Goal: Information Seeking & Learning: Check status

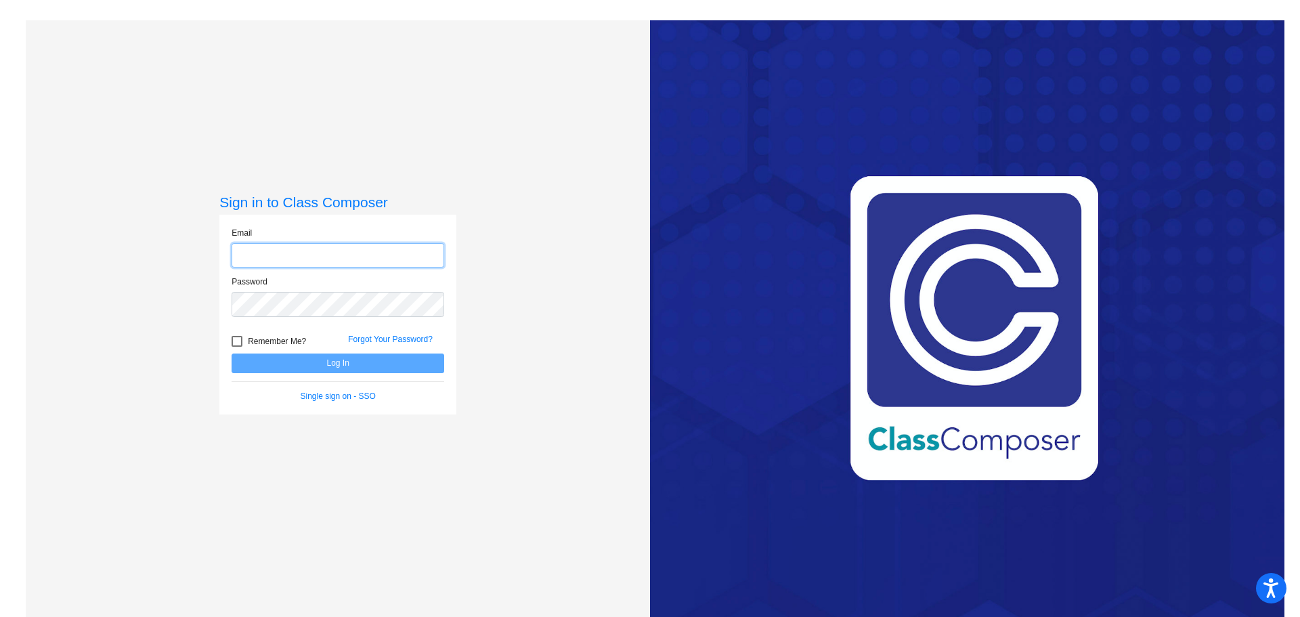
type input "[EMAIL_ADDRESS][DOMAIN_NAME]"
click at [385, 368] on button "Log In" at bounding box center [338, 364] width 213 height 20
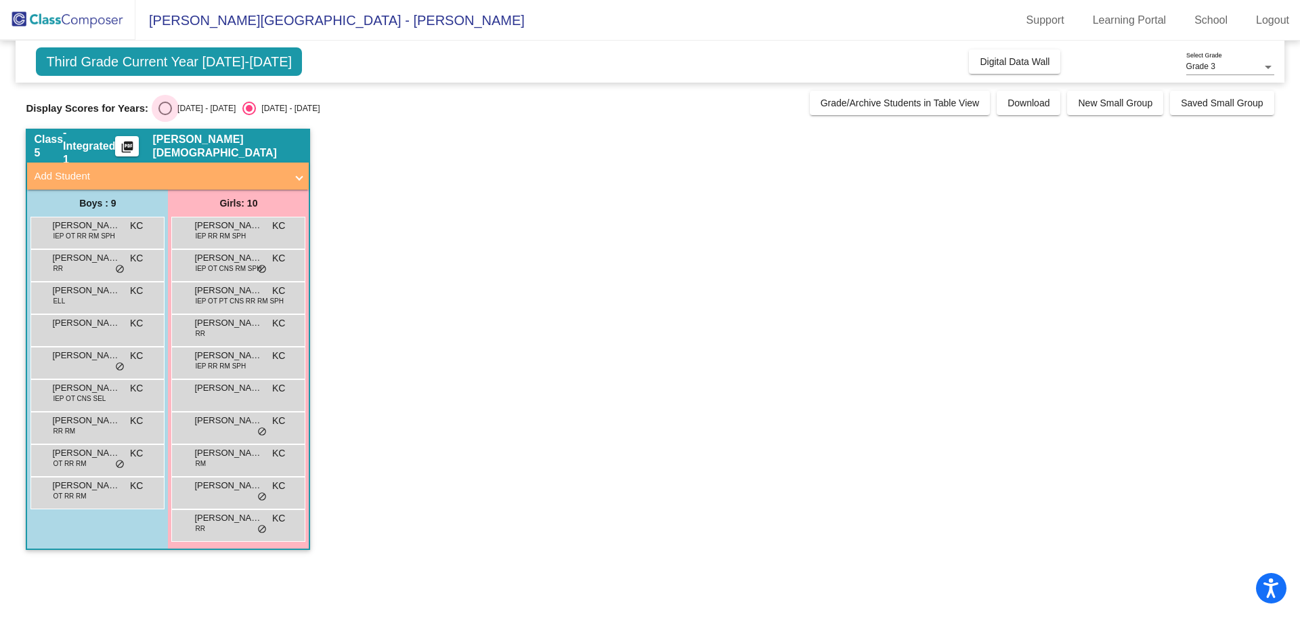
click at [172, 106] on div "Select an option" at bounding box center [165, 109] width 14 height 14
click at [165, 115] on input "[DATE] - [DATE]" at bounding box center [165, 115] width 1 height 1
radio input "true"
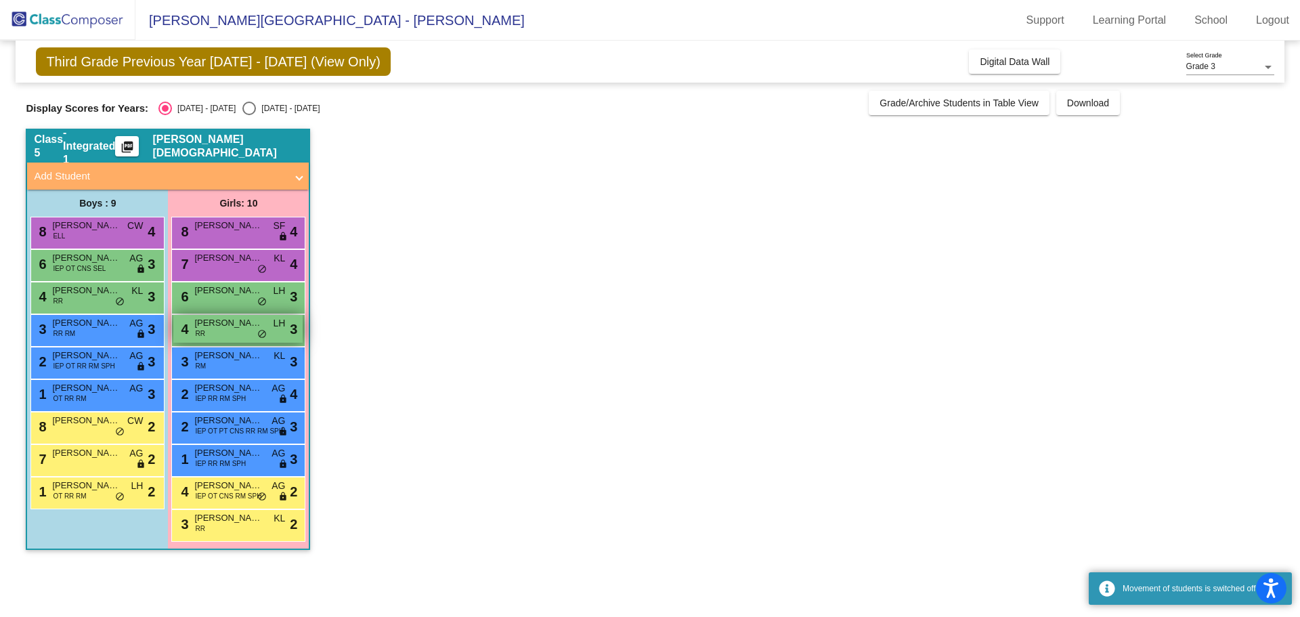
click at [234, 326] on span "[PERSON_NAME]" at bounding box center [228, 323] width 68 height 14
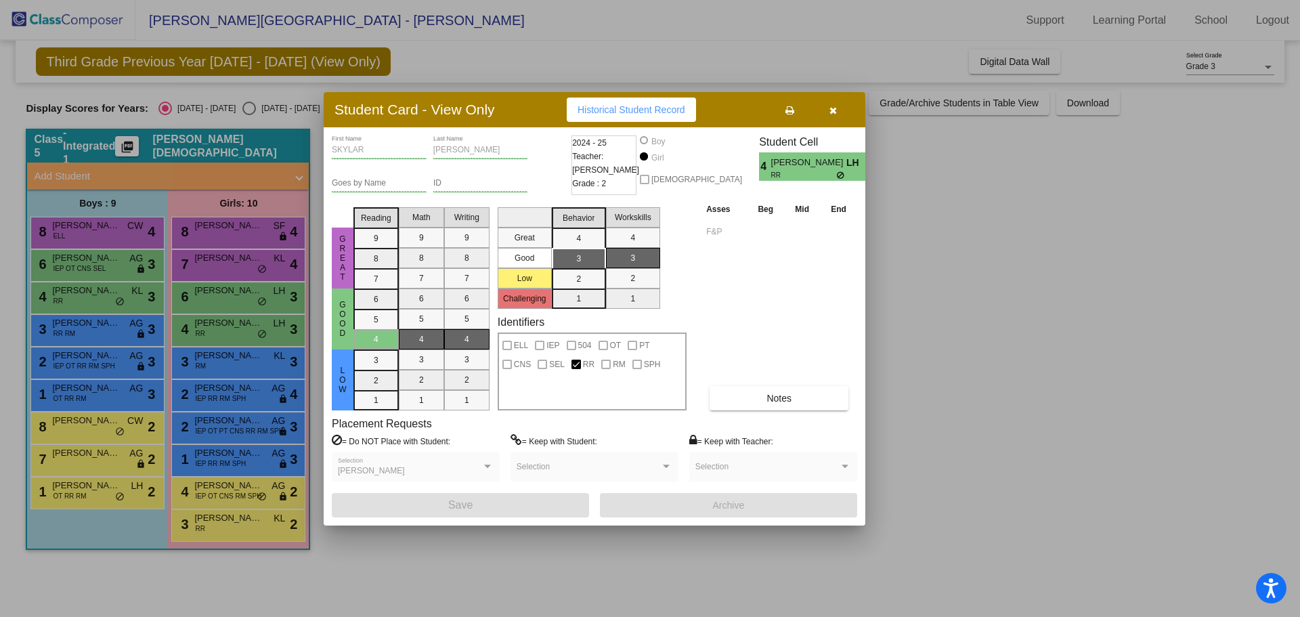
click at [632, 108] on span "Historical Student Record" at bounding box center [632, 109] width 108 height 11
